Goal: Entertainment & Leisure: Consume media (video, audio)

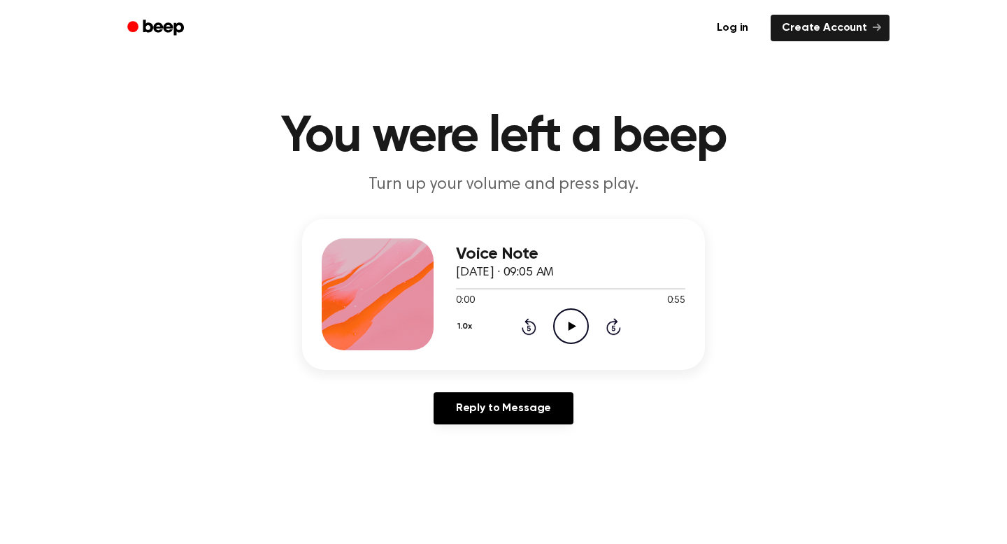
click at [571, 331] on icon "Play Audio" at bounding box center [571, 326] width 36 height 36
click at [578, 317] on icon "Play Audio" at bounding box center [571, 326] width 36 height 36
click at [557, 330] on icon "Play Audio" at bounding box center [571, 326] width 36 height 36
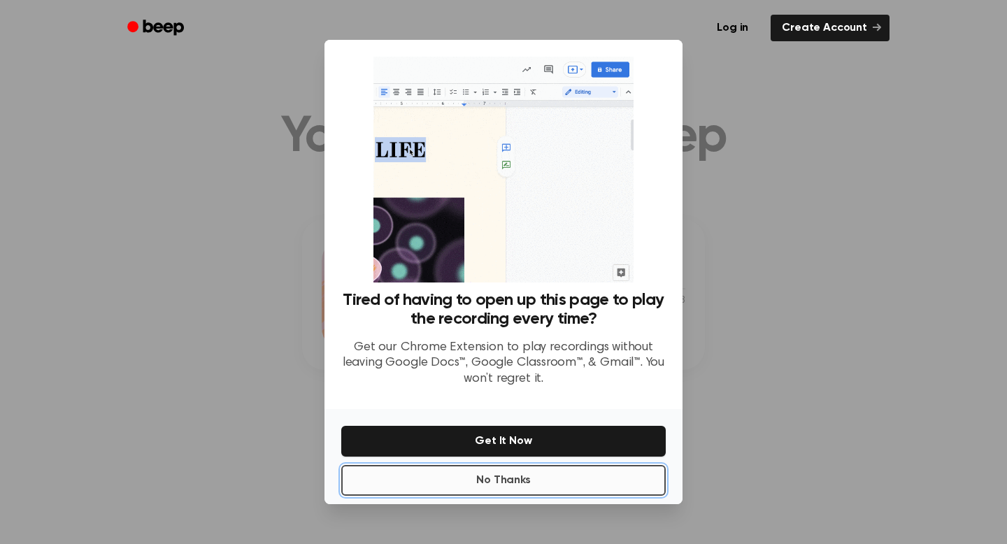
click at [519, 483] on button "No Thanks" at bounding box center [503, 480] width 324 height 31
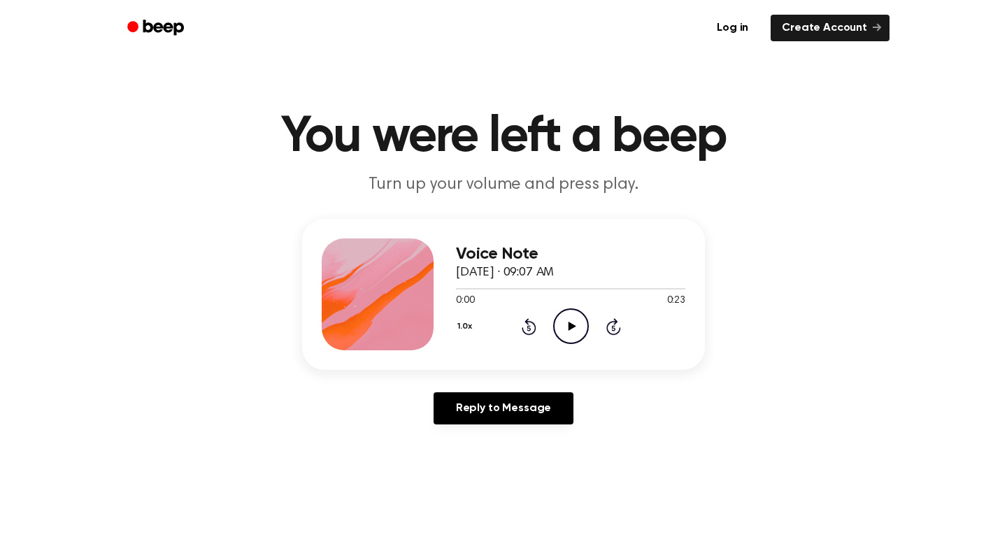
click at [564, 328] on icon "Play Audio" at bounding box center [571, 326] width 36 height 36
click at [573, 319] on icon "Play Audio" at bounding box center [571, 326] width 36 height 36
